Goal: Task Accomplishment & Management: Manage account settings

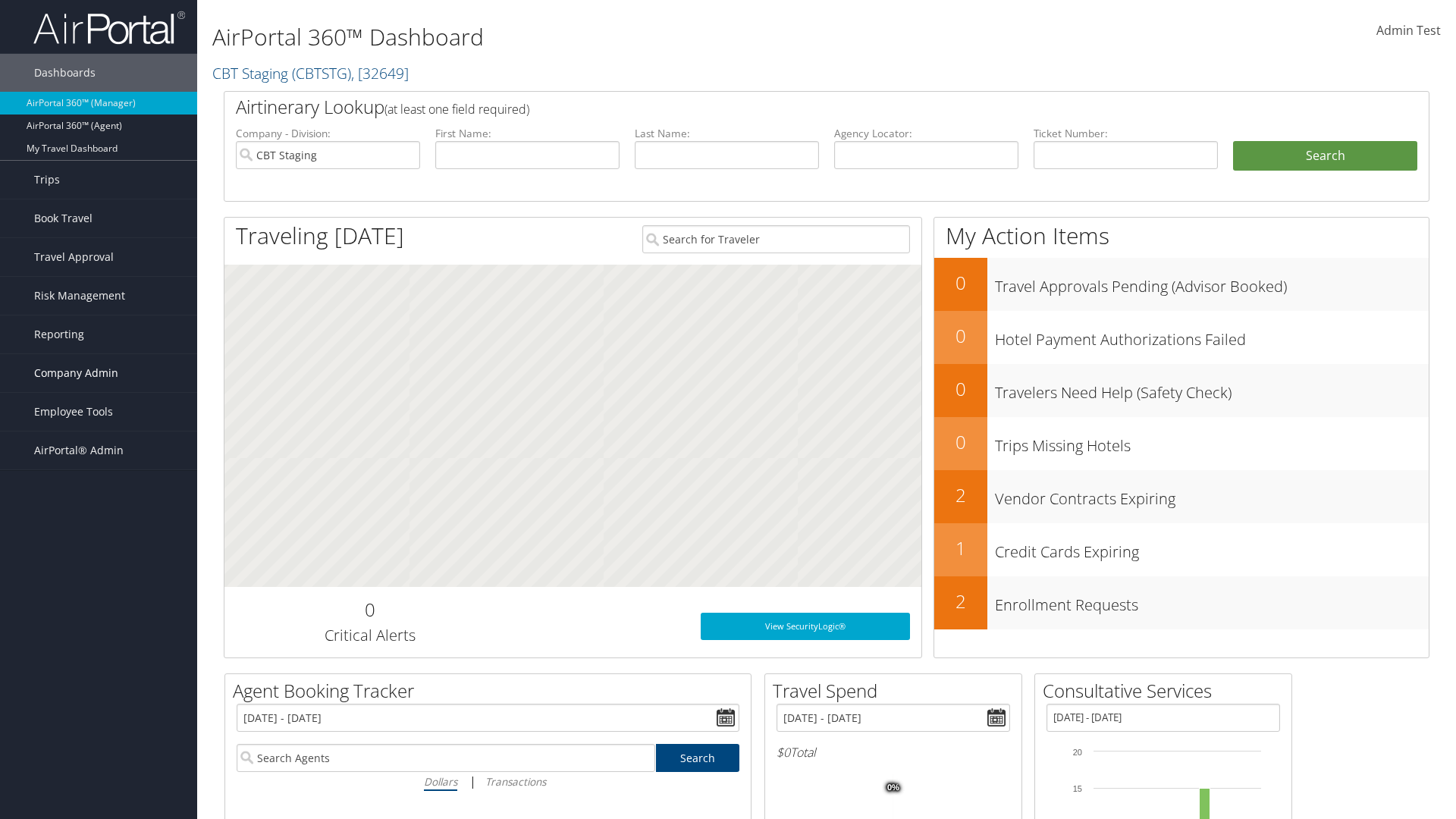
click at [99, 374] on span "Company Admin" at bounding box center [76, 373] width 84 height 38
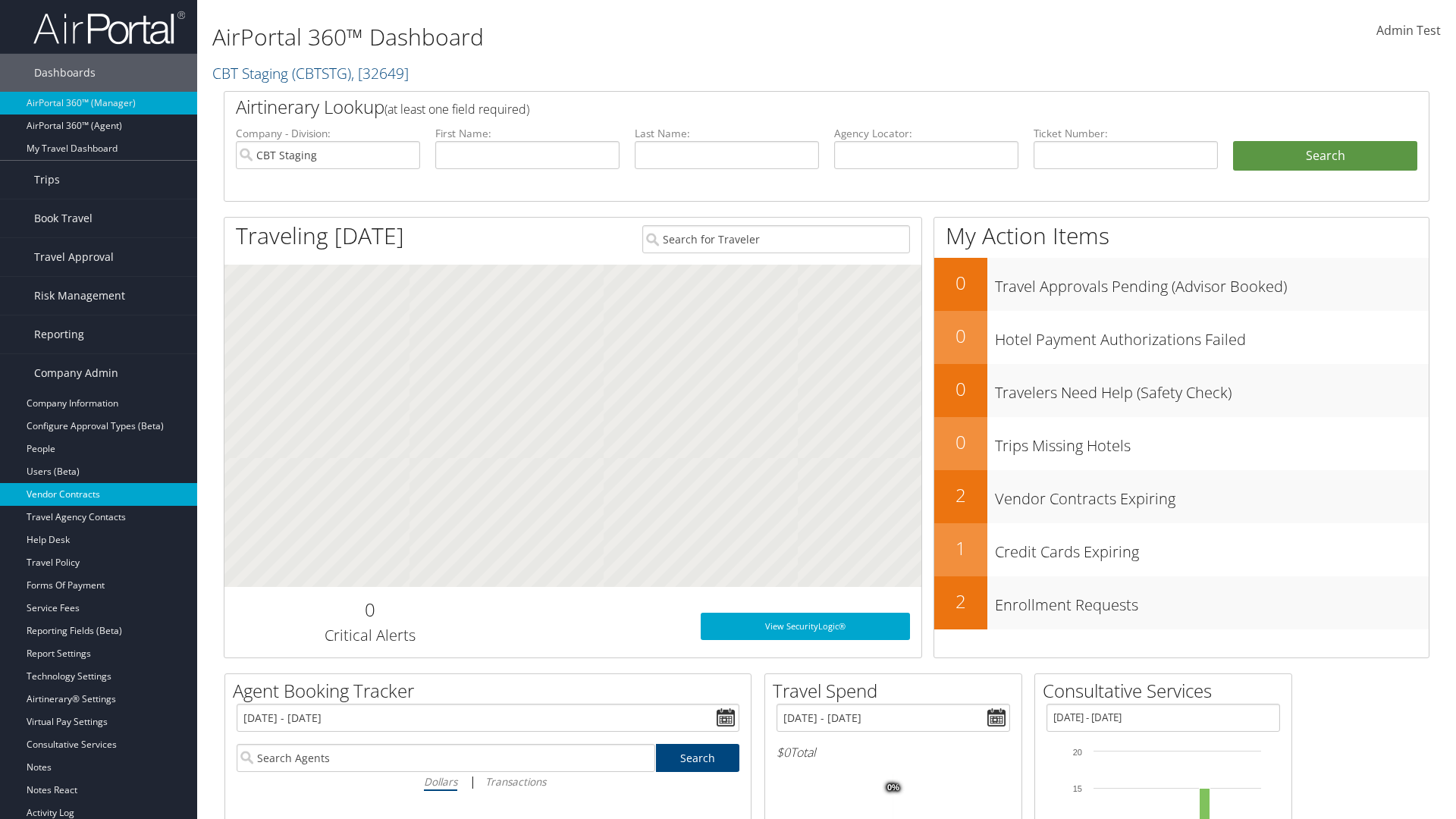
click at [99, 494] on link "Vendor Contracts" at bounding box center [98, 494] width 197 height 23
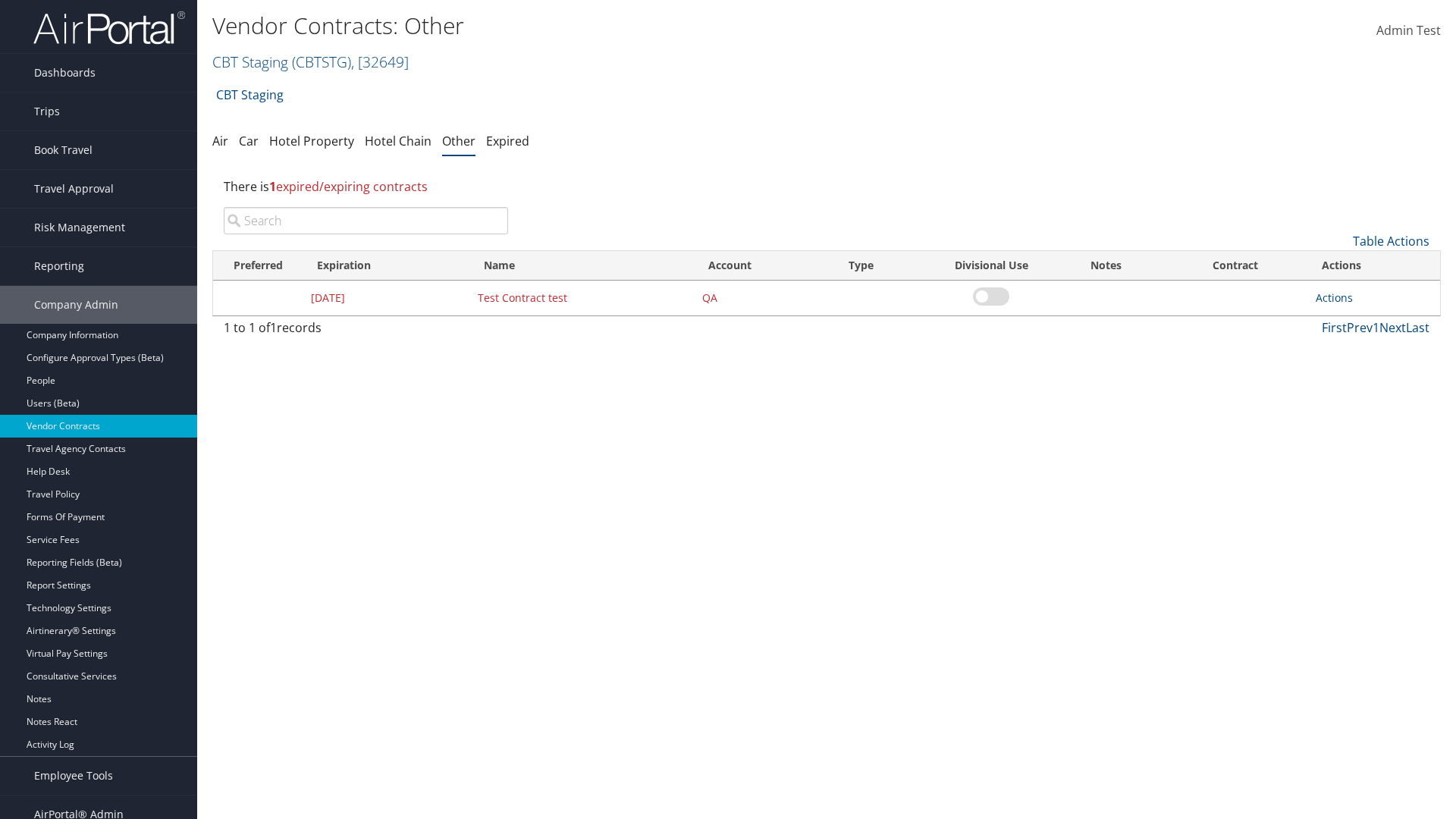
click at [366, 220] on input "search" at bounding box center [366, 220] width 284 height 27
type input "Test Contract test"
click at [1334, 298] on link "Actions" at bounding box center [1334, 298] width 37 height 14
click at [1357, 372] on link "Edit" at bounding box center [1357, 371] width 82 height 25
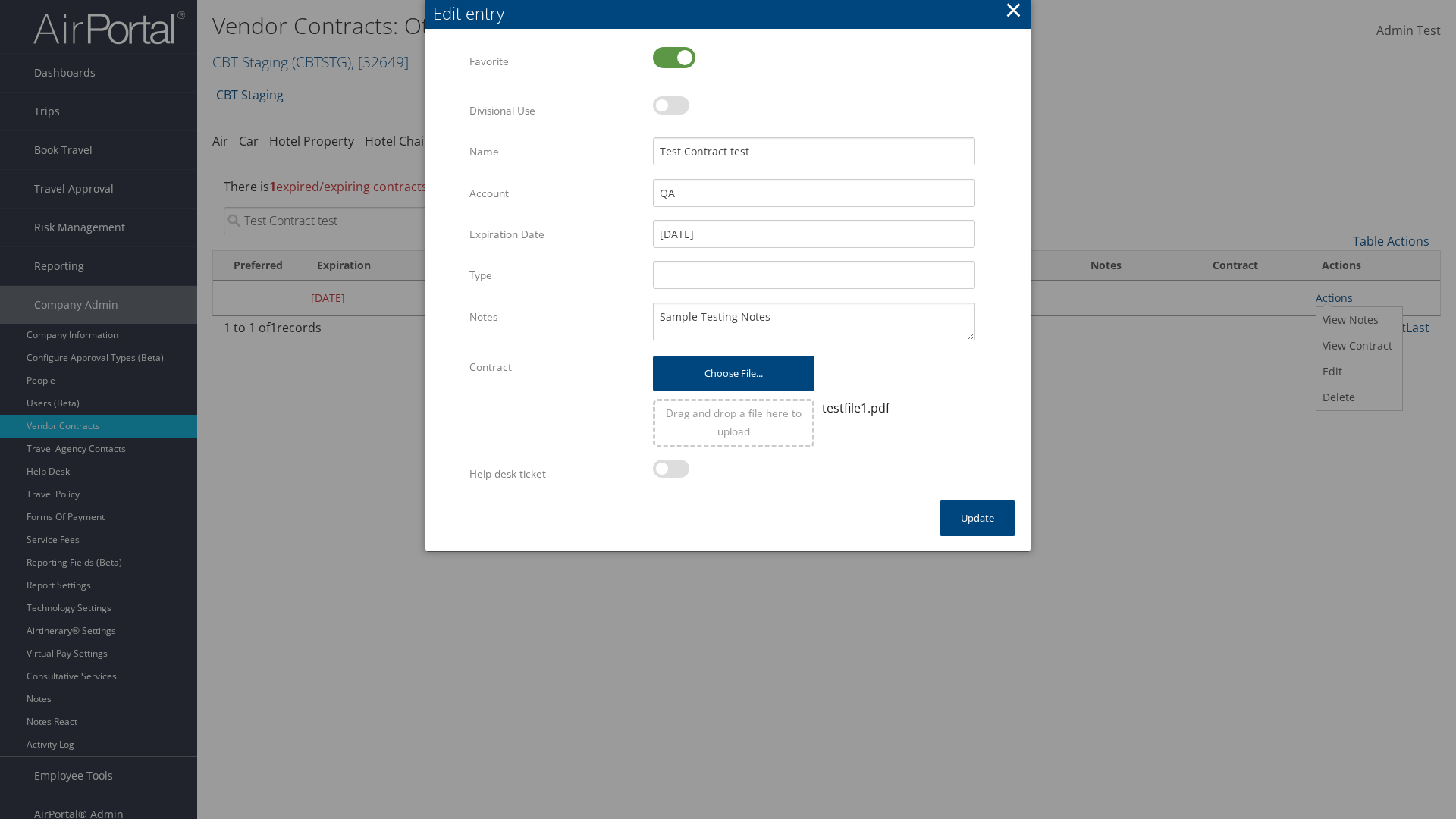
click at [674, 57] on label at bounding box center [674, 58] width 43 height 21
click at [670, 57] on input "checkbox" at bounding box center [665, 59] width 10 height 10
click at [674, 57] on label at bounding box center [674, 58] width 43 height 21
click at [670, 57] on input "checkbox" at bounding box center [665, 59] width 10 height 10
checkbox input "true"
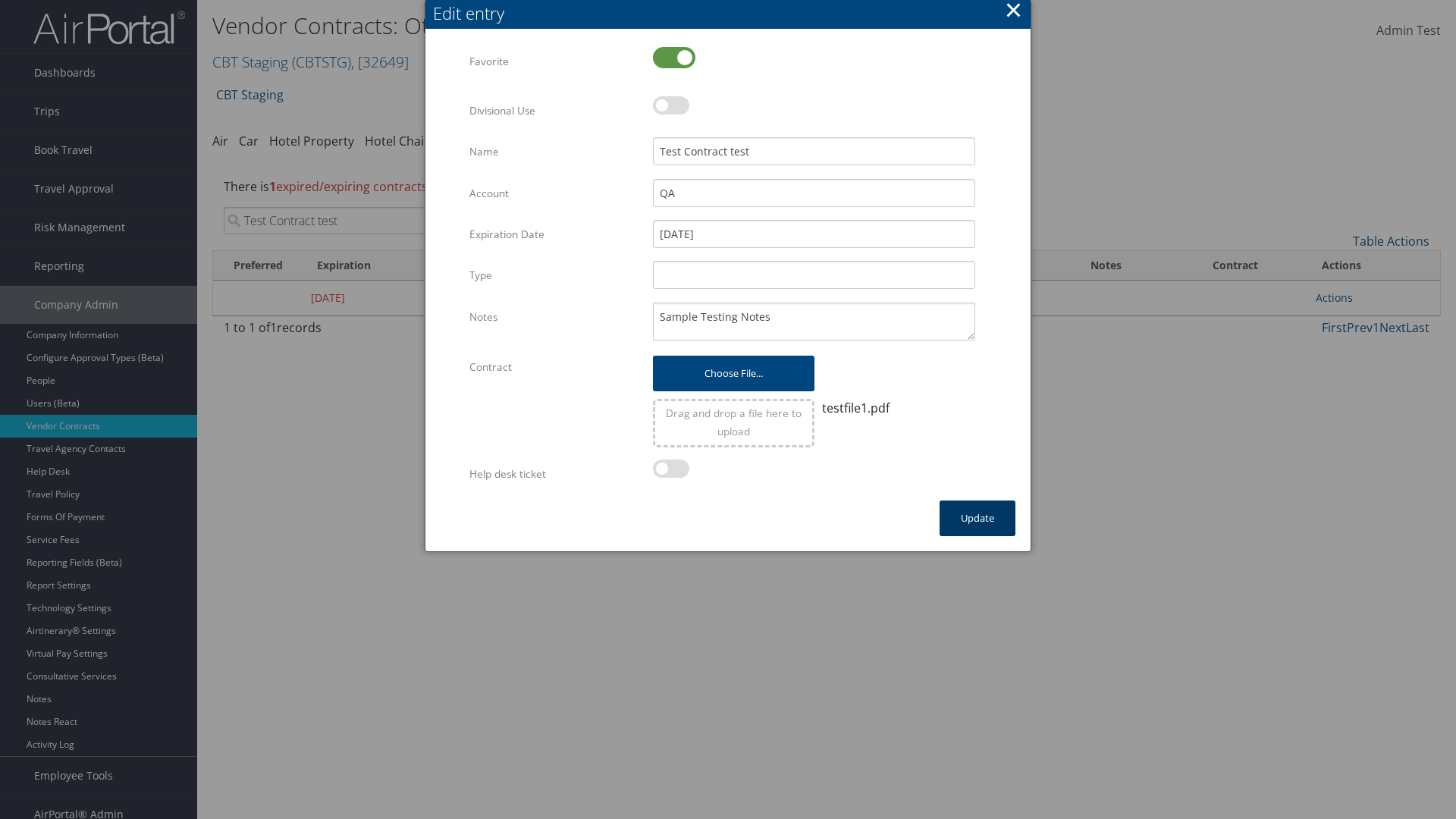
click at [978, 518] on button "Update" at bounding box center [977, 518] width 76 height 36
